Goal: Transaction & Acquisition: Purchase product/service

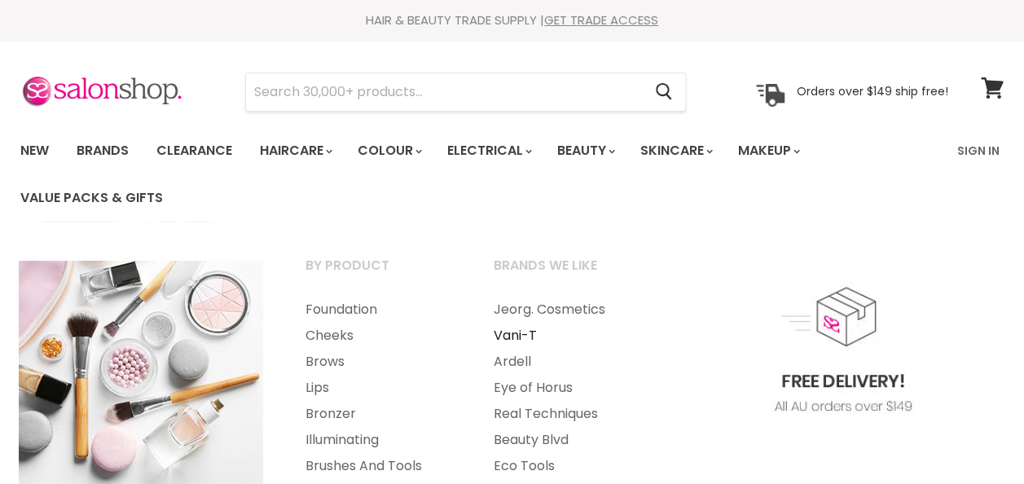
click at [499, 336] on link "Vani-T" at bounding box center [565, 336] width 185 height 26
click at [507, 332] on link "Vani-T" at bounding box center [565, 336] width 185 height 26
click at [515, 337] on link "Vani-T" at bounding box center [565, 336] width 185 height 26
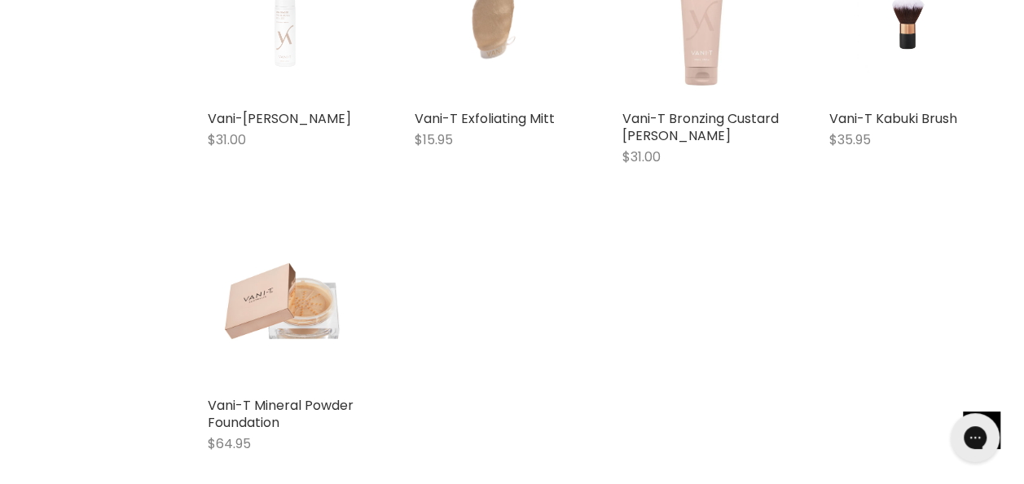
scroll to position [3422, 0]
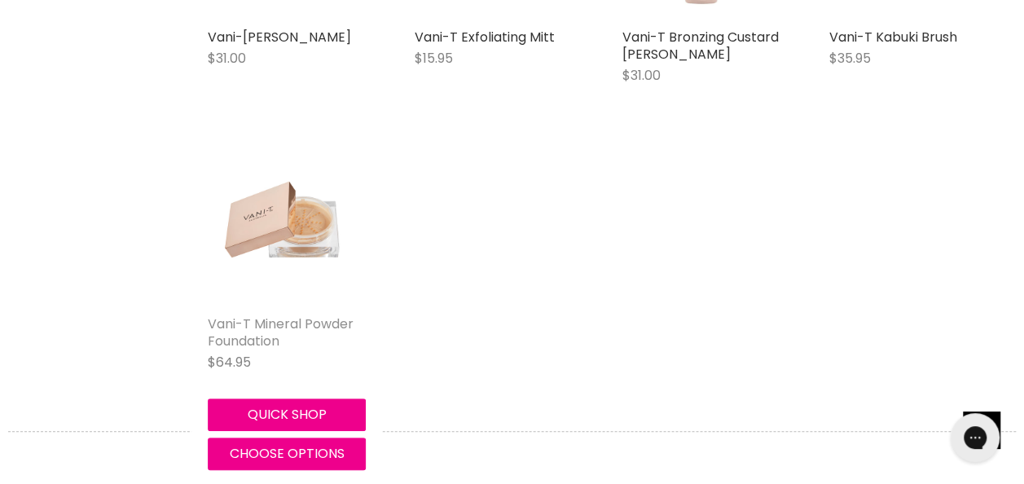
click at [247, 333] on link "Vani-T Mineral Powder Foundation" at bounding box center [281, 333] width 146 height 36
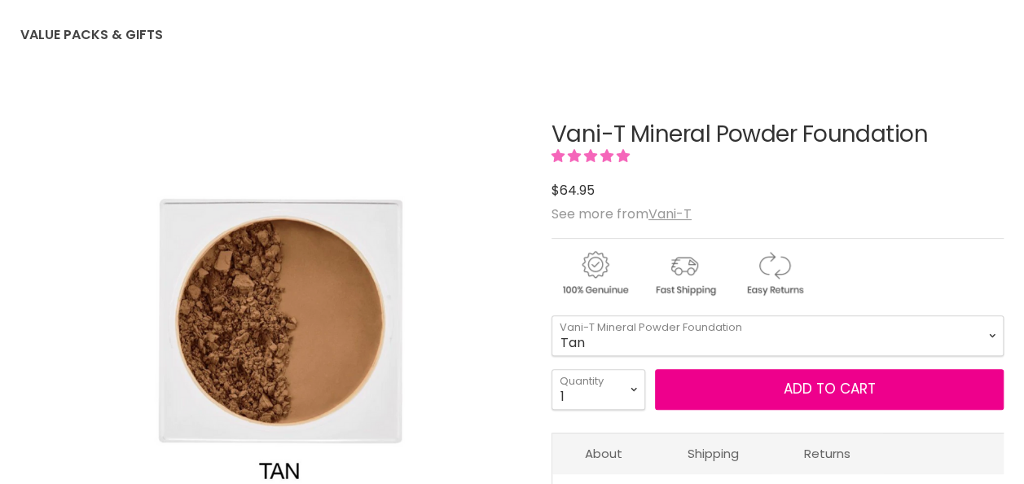
scroll to position [163, 0]
click at [990, 336] on select "Tan Bare Nude Toffee Shell Sheer [GEOGRAPHIC_DATA] Mocha Sand Biscuit Truffle […" at bounding box center [778, 335] width 452 height 41
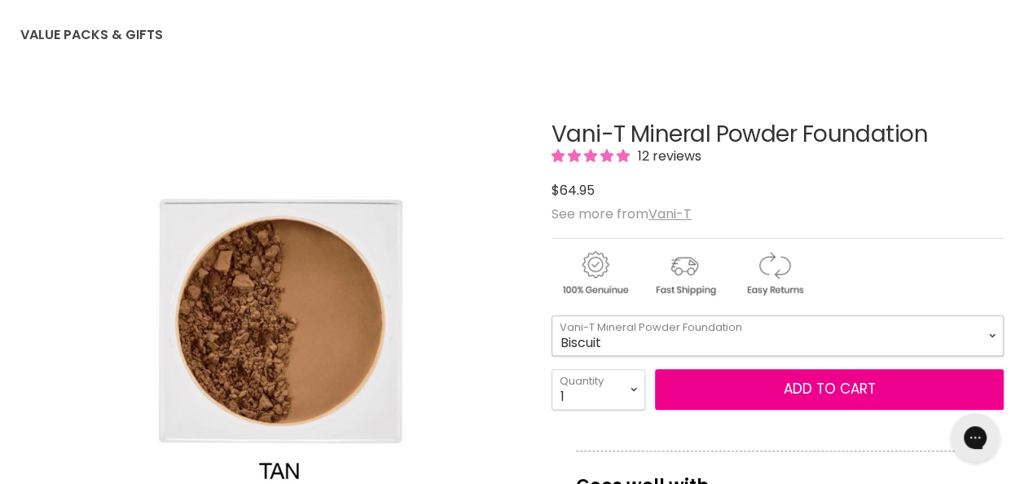
click at [552, 315] on select "Tan Bare Nude Toffee Shell Sheer [GEOGRAPHIC_DATA] Mocha Sand Biscuit Truffle […" at bounding box center [778, 335] width 452 height 41
select select "Biscuit"
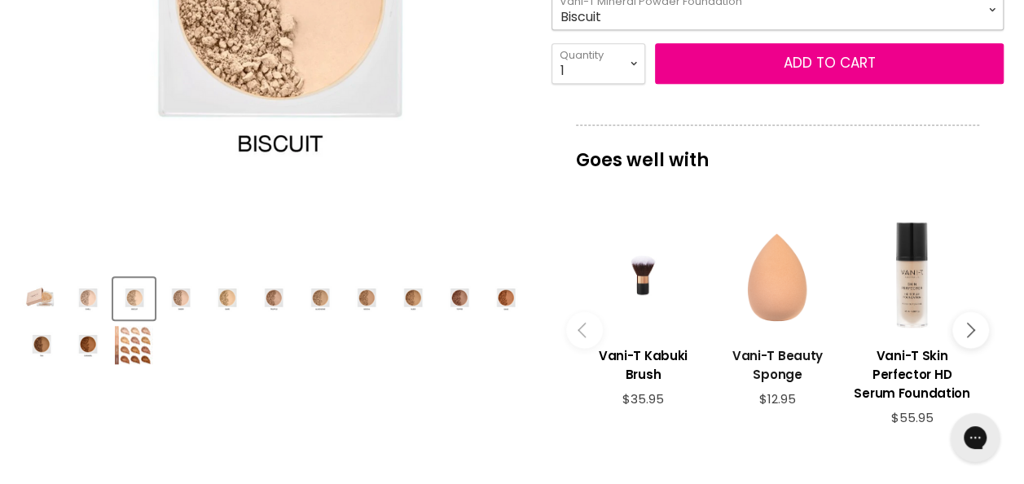
scroll to position [244, 0]
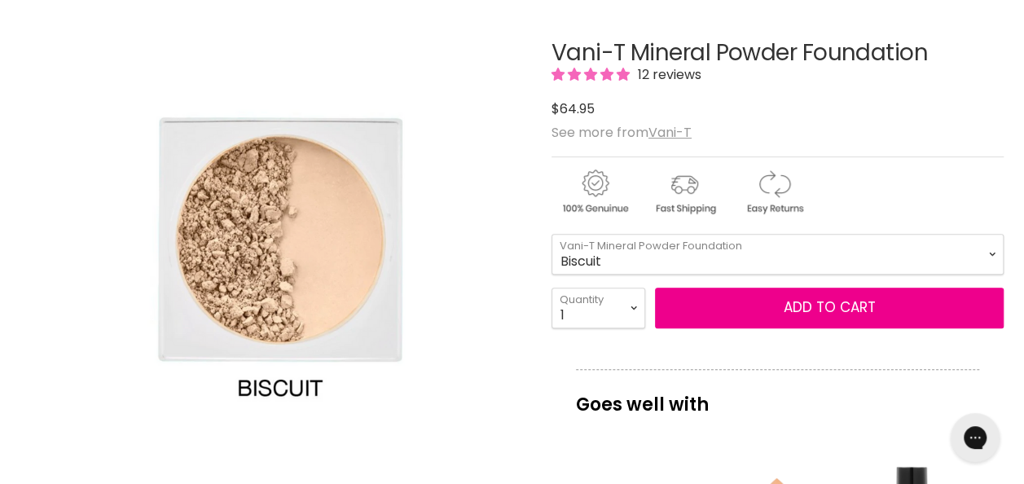
click at [686, 204] on img "Main content" at bounding box center [684, 192] width 86 height 50
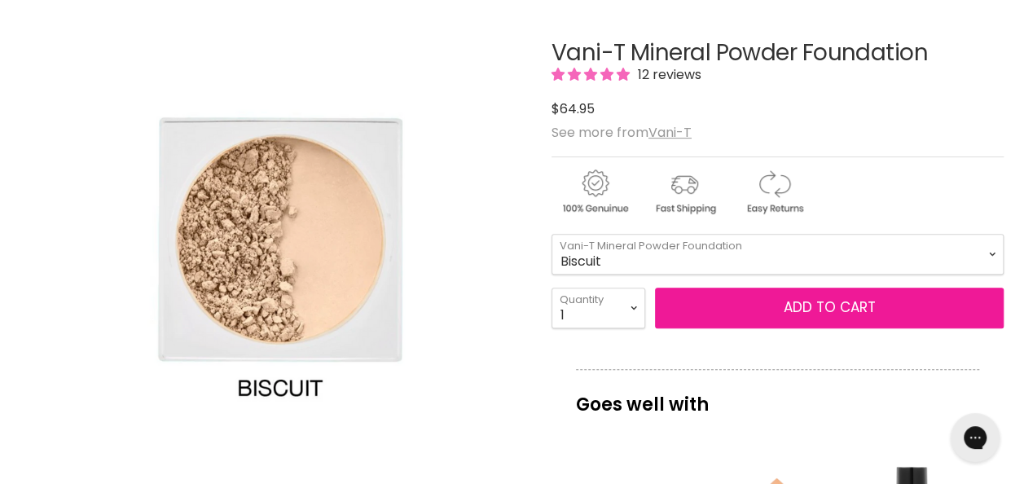
click at [746, 318] on button "Add to cart" at bounding box center [829, 308] width 349 height 41
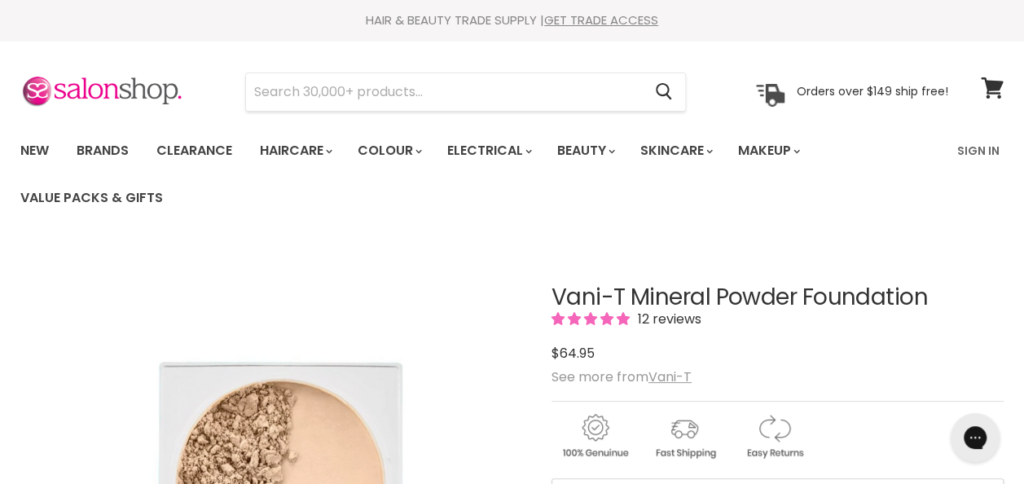
scroll to position [163, 0]
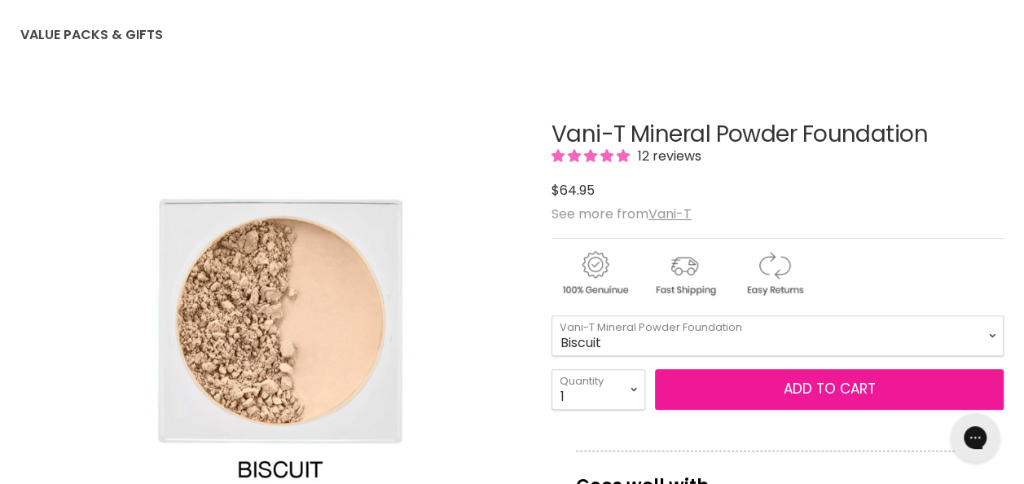
click at [800, 385] on button "Add to cart" at bounding box center [829, 389] width 349 height 41
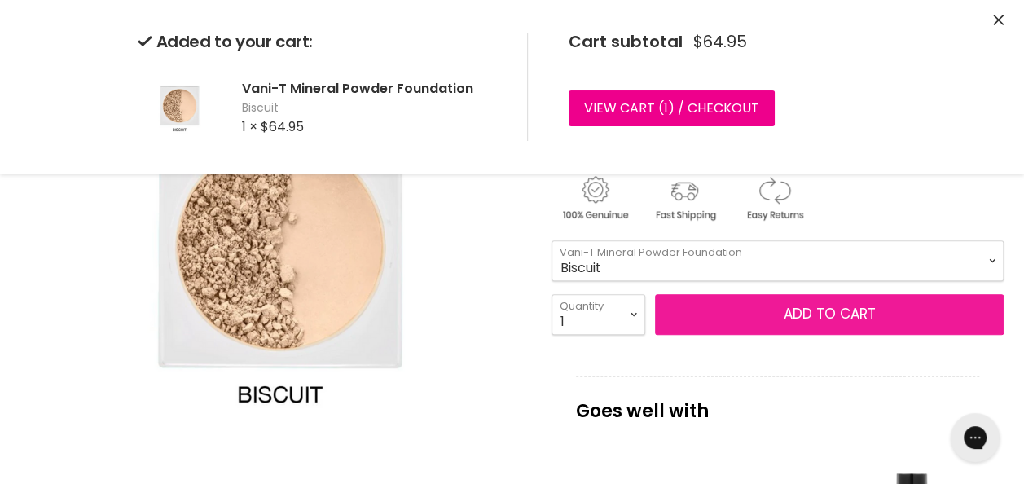
scroll to position [244, 0]
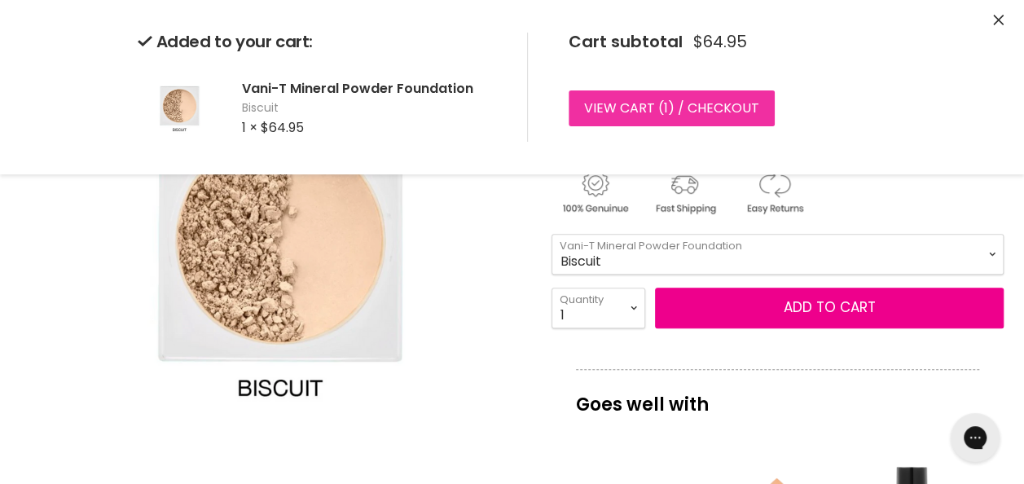
click at [635, 115] on link "View cart ( 1 ) / Checkout" at bounding box center [672, 108] width 206 height 36
